Goal: Task Accomplishment & Management: Use online tool/utility

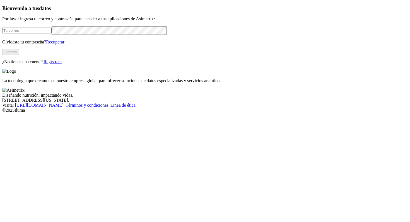
click at [52, 33] on input "email" at bounding box center [26, 31] width 49 height 6
type input "manuela.chavarria@asimetrix.co"
click at [19, 55] on button "Ingresa" at bounding box center [10, 52] width 17 height 6
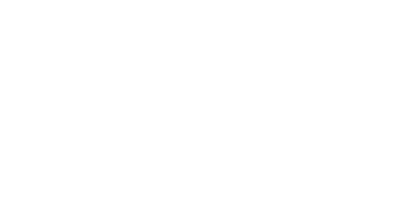
type input "machijure"
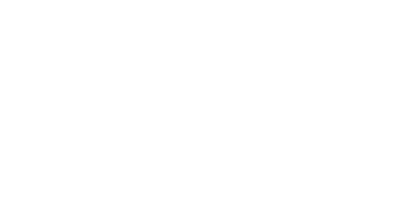
scroll to position [119, 0]
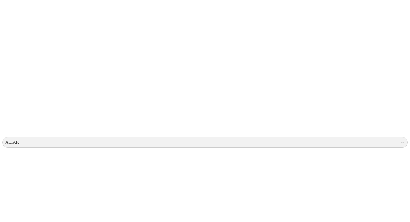
scroll to position [0, 0]
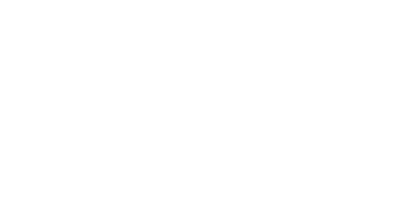
type input "MACHIJURE 2"
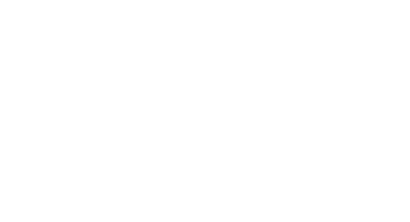
drag, startPoint x: 205, startPoint y: 54, endPoint x: 332, endPoint y: 125, distance: 145.3
